Goal: Information Seeking & Learning: Learn about a topic

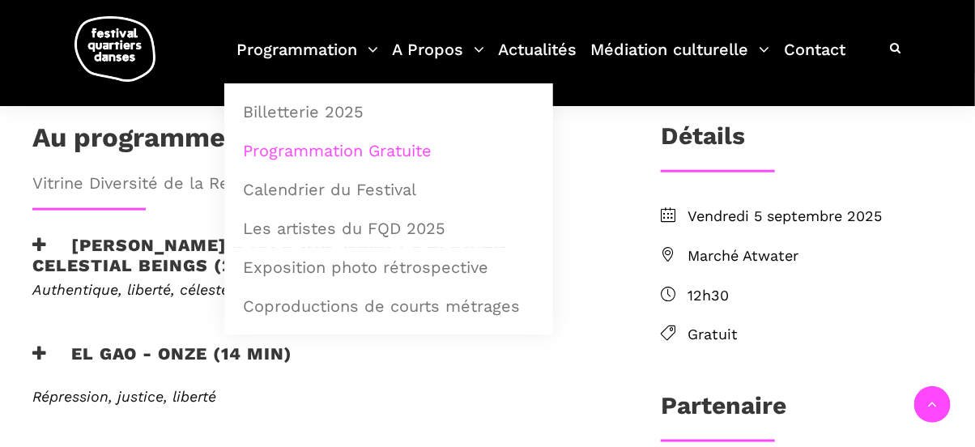
click at [345, 148] on link "Programmation Gratuite" at bounding box center [388, 150] width 311 height 37
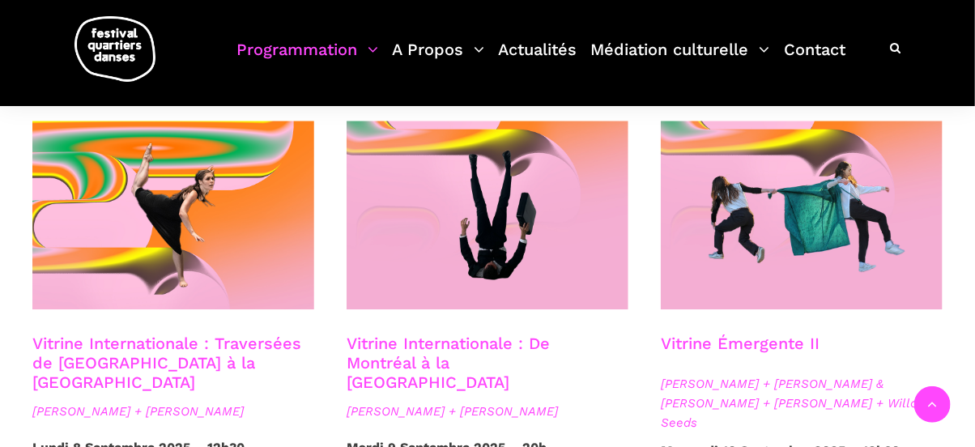
scroll to position [1299, 0]
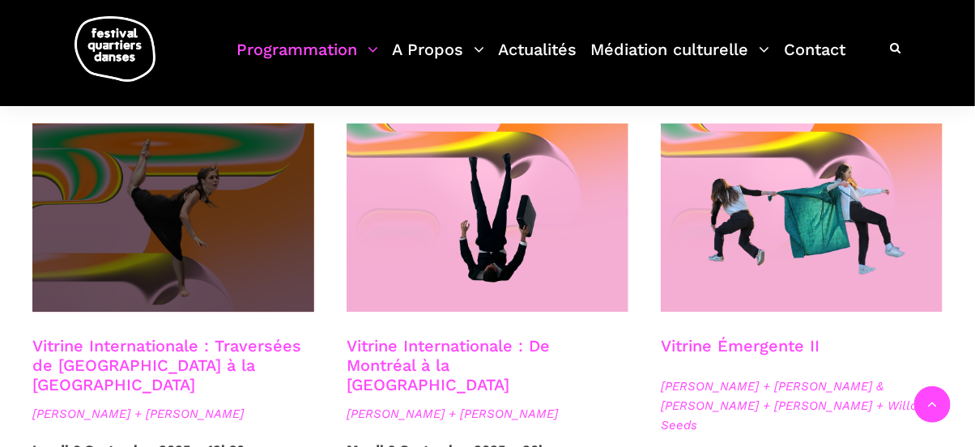
click at [193, 207] on span at bounding box center [173, 217] width 282 height 189
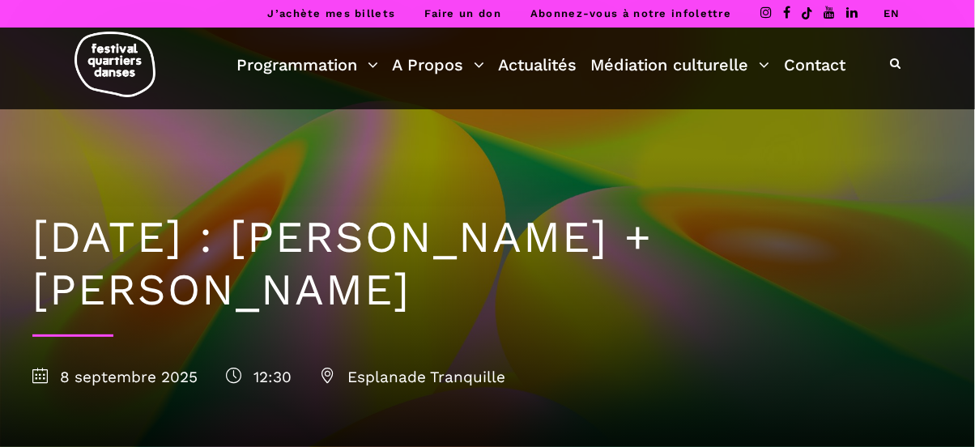
scroll to position [391, 0]
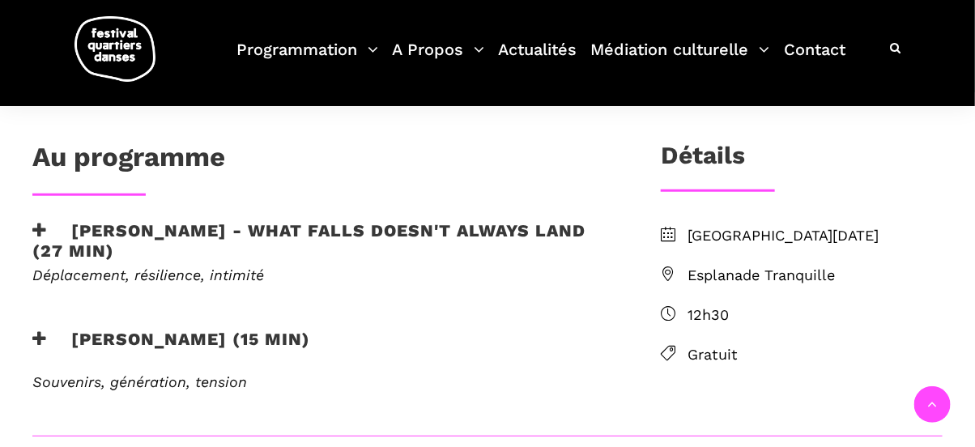
click at [35, 228] on icon at bounding box center [39, 230] width 15 height 17
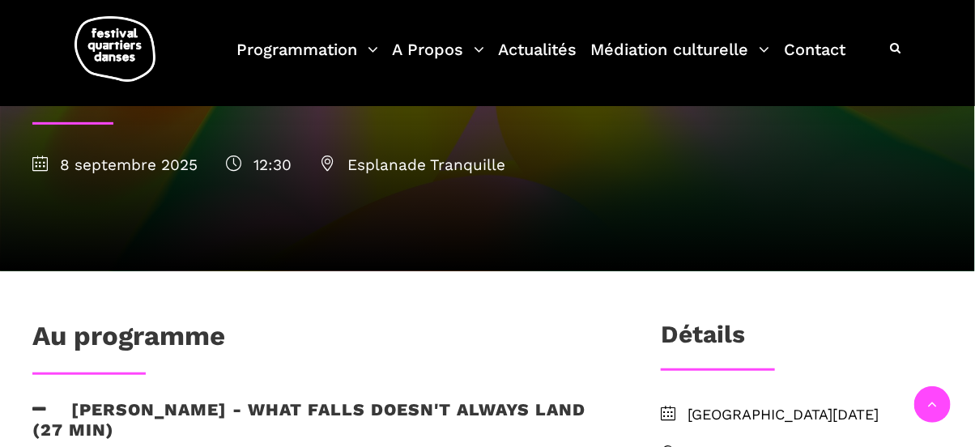
scroll to position [164, 0]
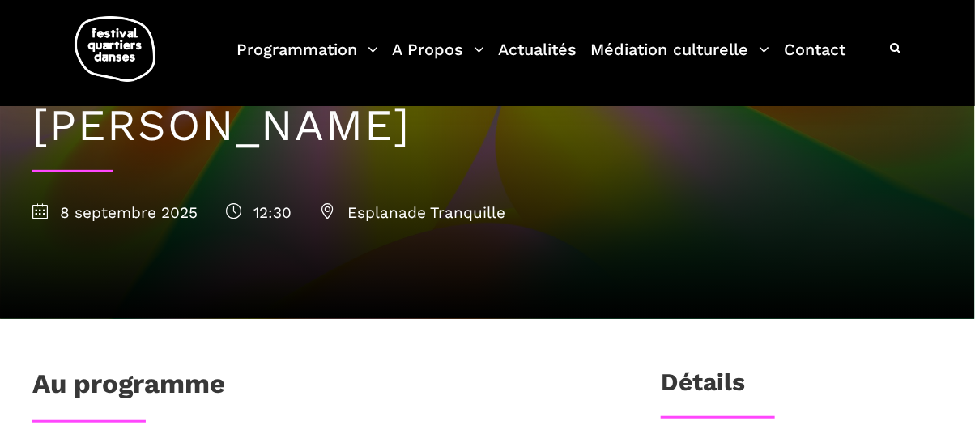
drag, startPoint x: 962, startPoint y: 117, endPoint x: 984, endPoint y: 122, distance: 22.6
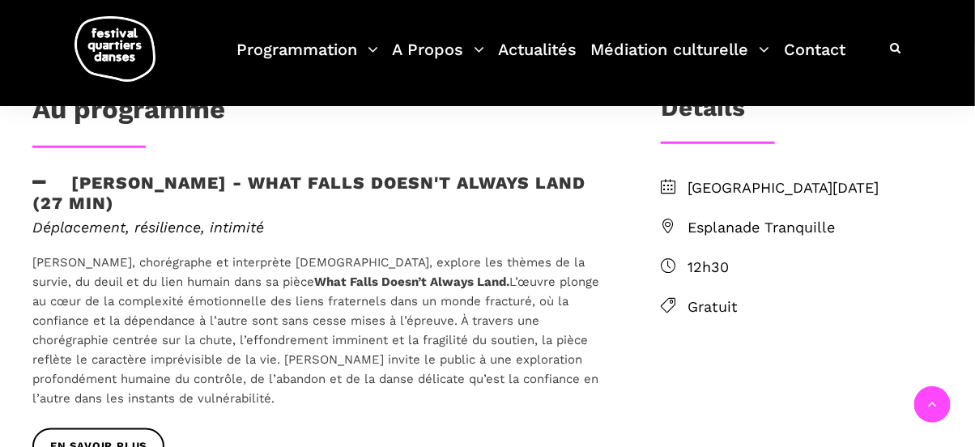
scroll to position [441, 0]
